Goal: Task Accomplishment & Management: Use online tool/utility

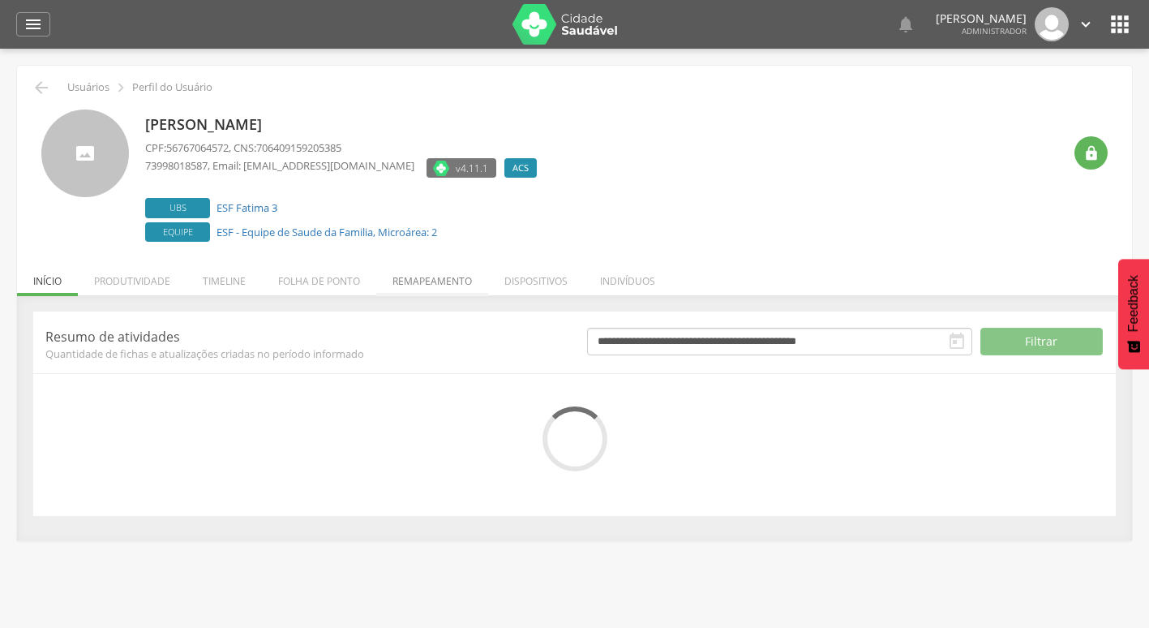
click at [440, 280] on li "Remapeamento" at bounding box center [432, 277] width 112 height 38
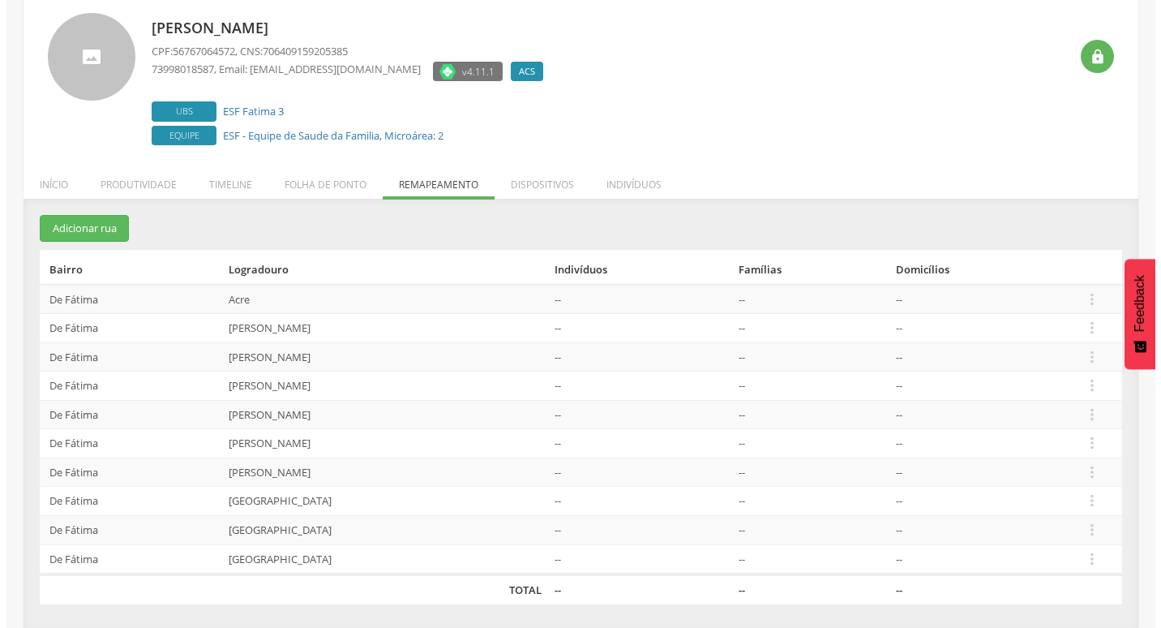
scroll to position [98, 0]
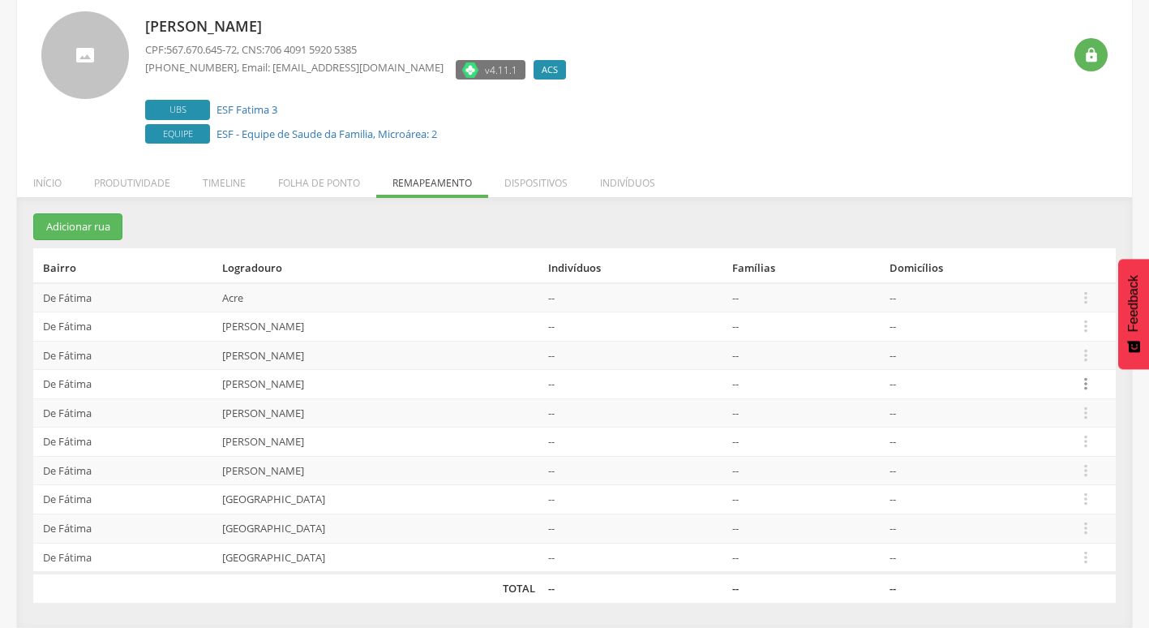
click at [1084, 384] on icon "" at bounding box center [1086, 384] width 18 height 18
click at [1061, 324] on link "Desalocar famílias" at bounding box center [1030, 320] width 128 height 20
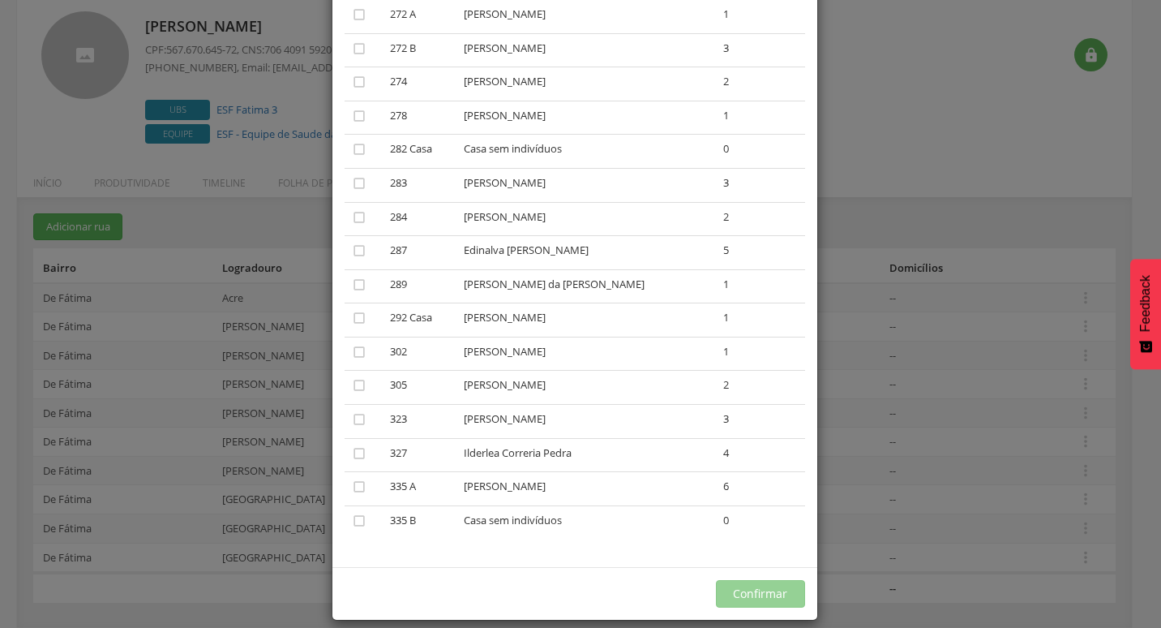
scroll to position [441, 0]
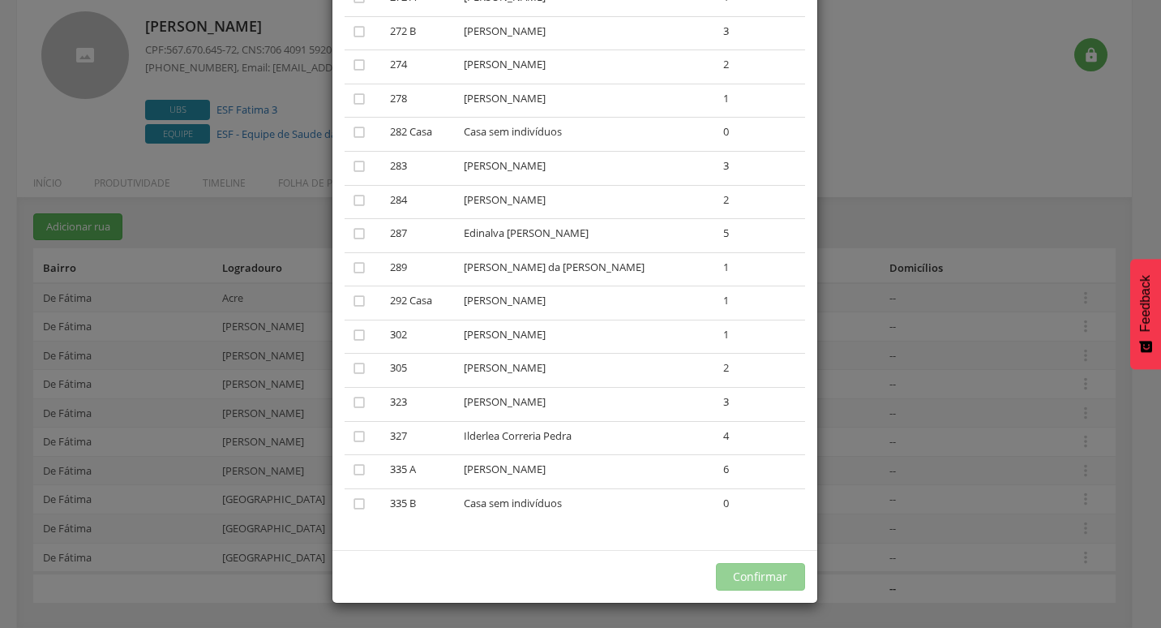
click at [360, 493] on td "" at bounding box center [364, 504] width 39 height 33
click at [355, 502] on icon "" at bounding box center [359, 504] width 16 height 16
click at [754, 567] on button "Confirmar" at bounding box center [760, 577] width 89 height 28
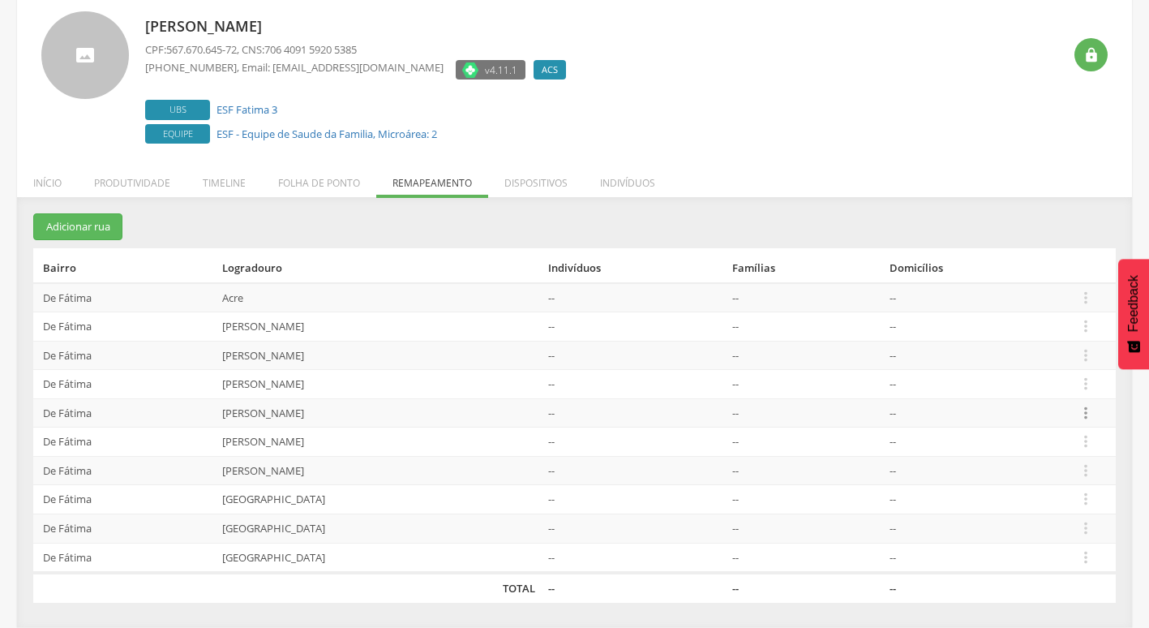
click at [1095, 415] on icon "" at bounding box center [1086, 413] width 18 height 18
click at [1072, 346] on link "Desalocar famílias" at bounding box center [1030, 349] width 128 height 20
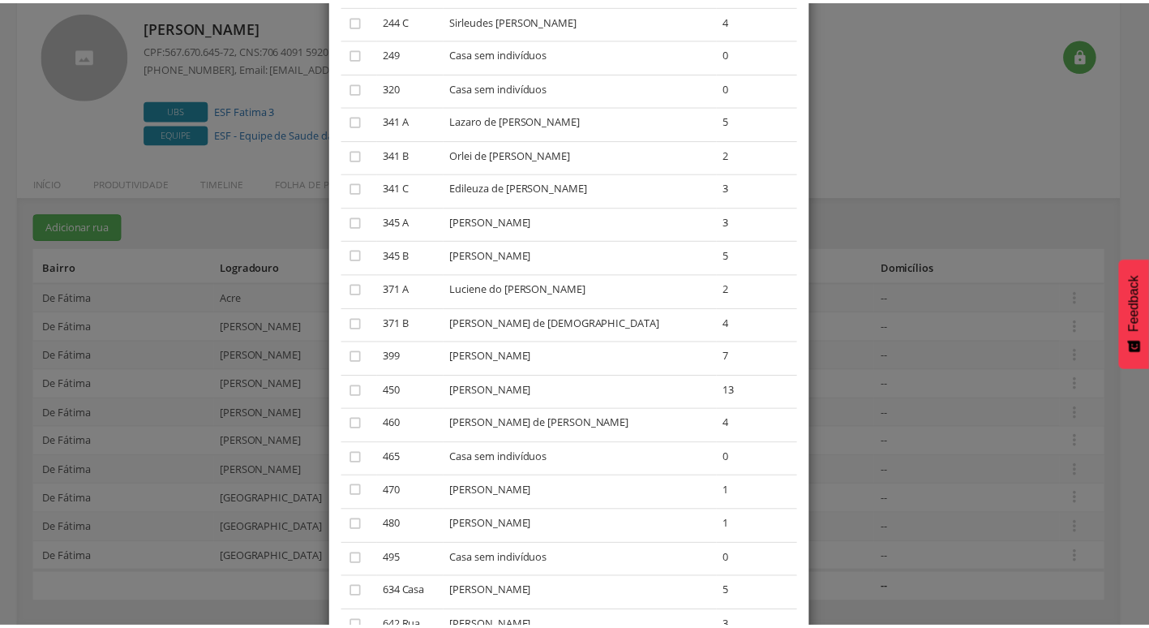
scroll to position [346, 0]
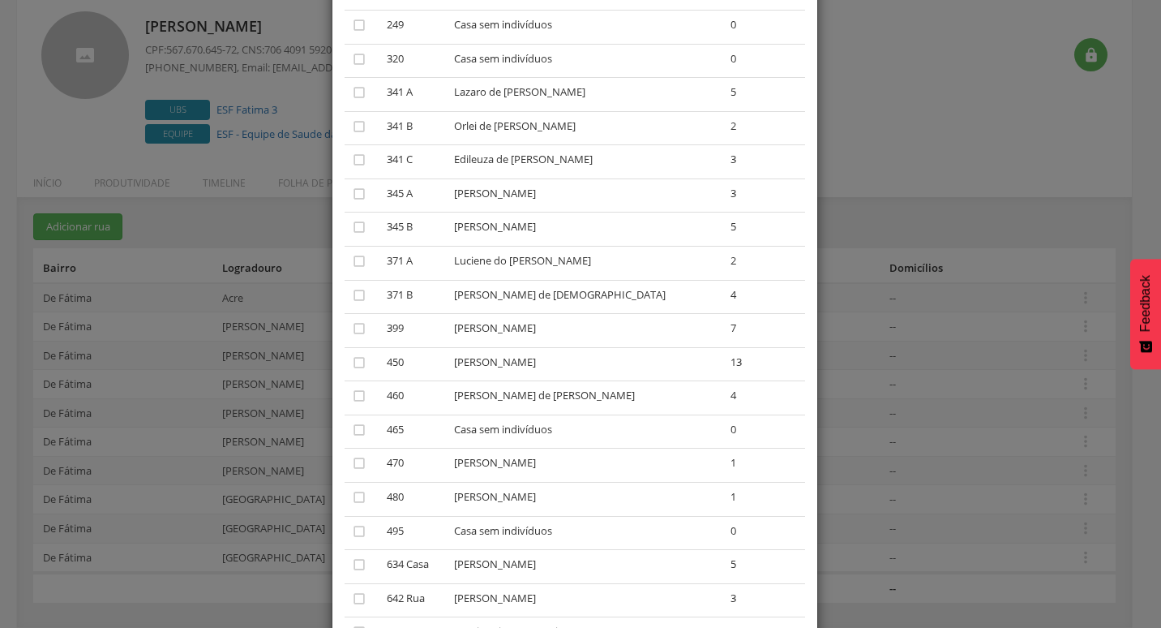
click at [896, 134] on div "× Desalocar Famílias A lista abaixo apresenta as casas da [PERSON_NAME] que est…" at bounding box center [580, 314] width 1161 height 628
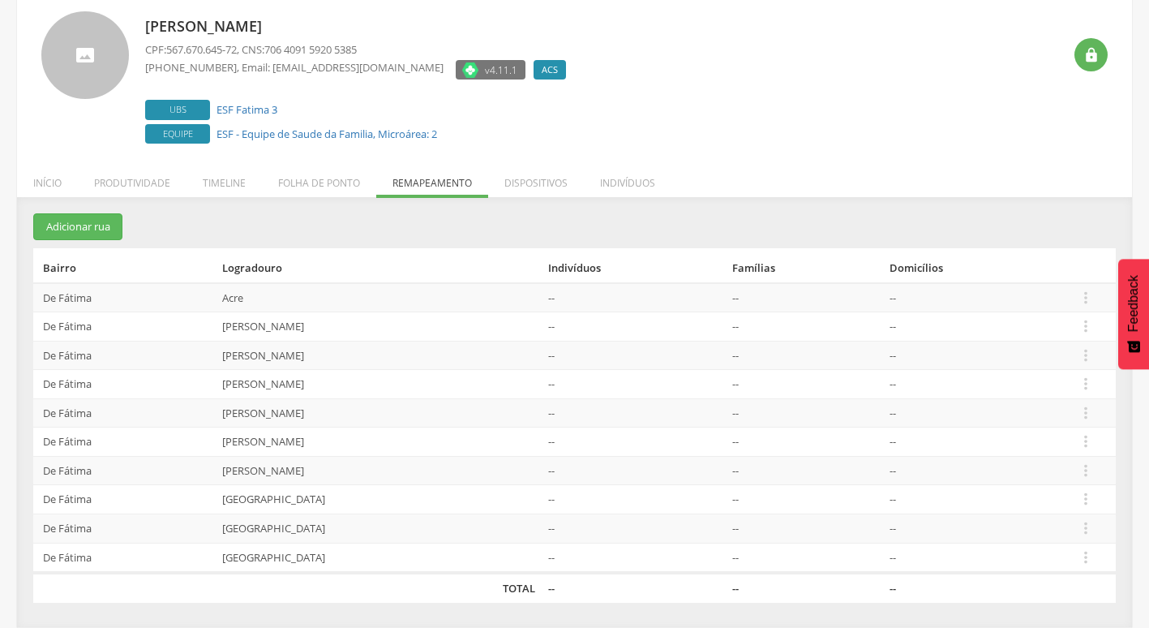
click at [281, 413] on td "[PERSON_NAME]" at bounding box center [379, 412] width 326 height 29
click at [1086, 411] on icon "" at bounding box center [1086, 413] width 18 height 18
